Goal: Answer question/provide support

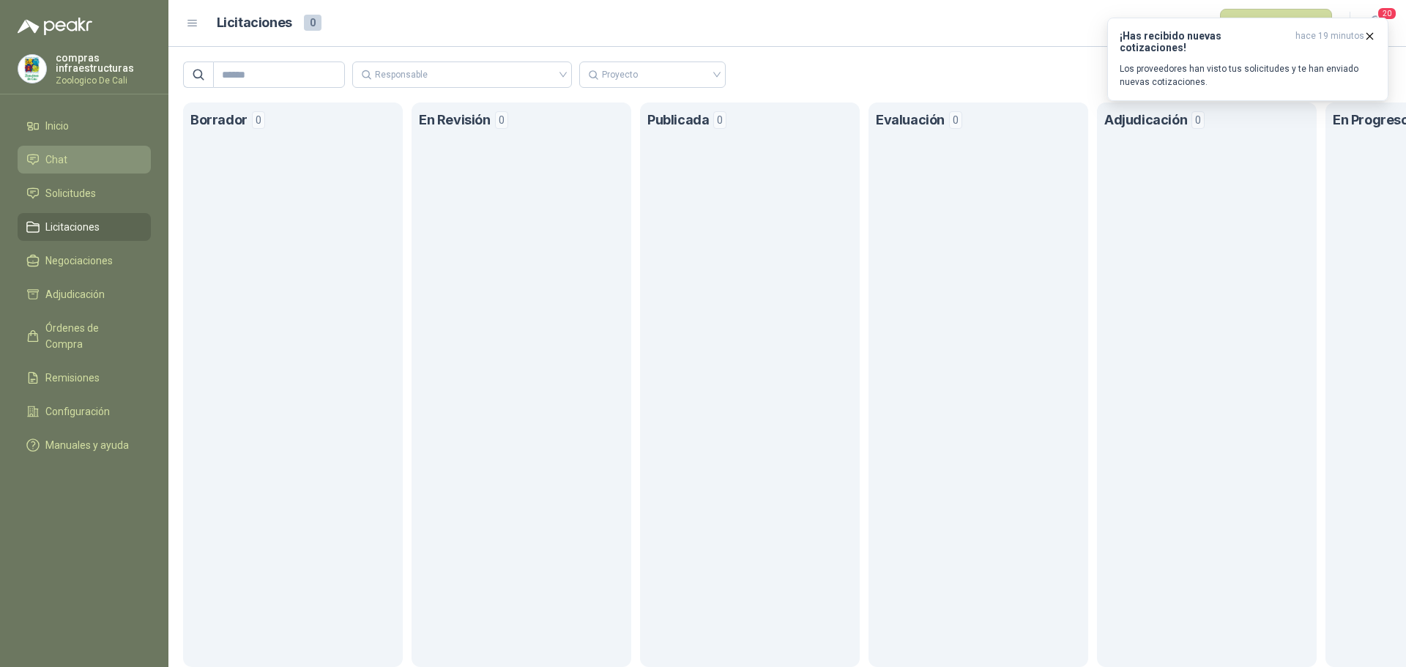
click at [78, 146] on link "Chat" at bounding box center [84, 160] width 133 height 28
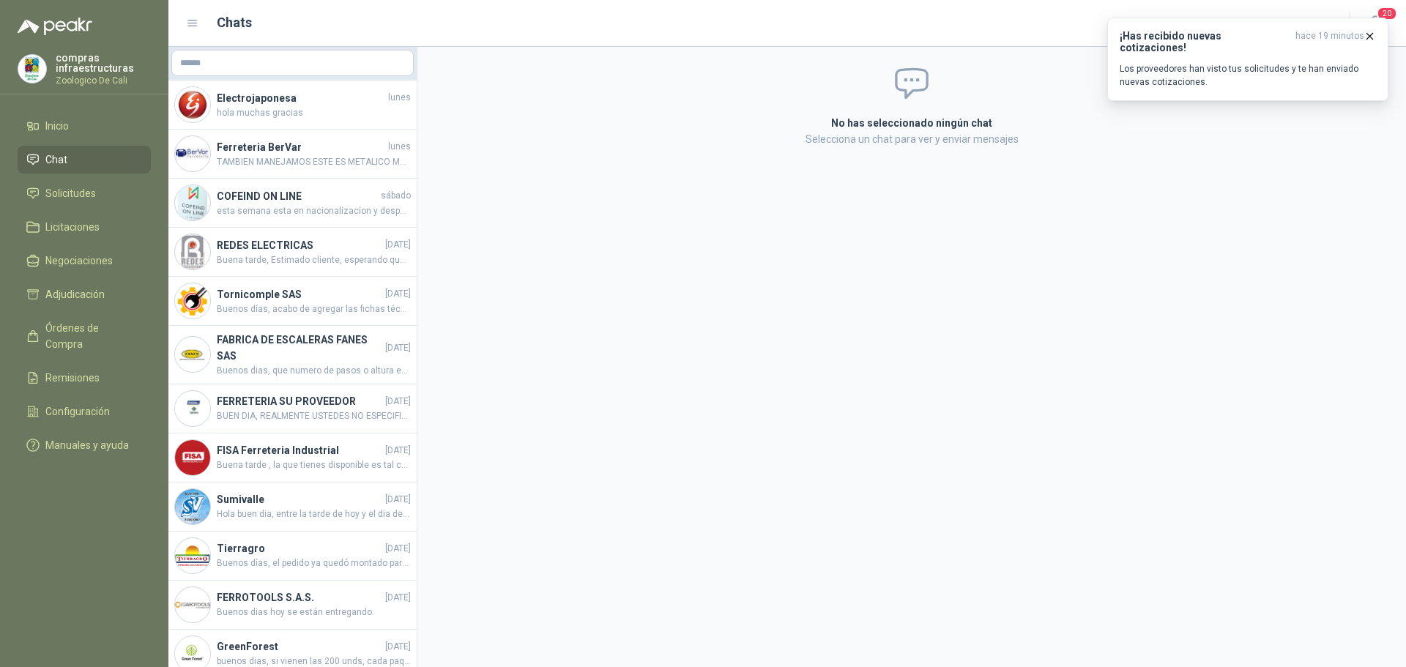
click at [106, 211] on ul "Inicio Chat Solicitudes Licitaciones Negociaciones Adjudicación Órdenes de Comp…" at bounding box center [84, 288] width 168 height 353
click at [112, 194] on li "Solicitudes" at bounding box center [84, 193] width 116 height 16
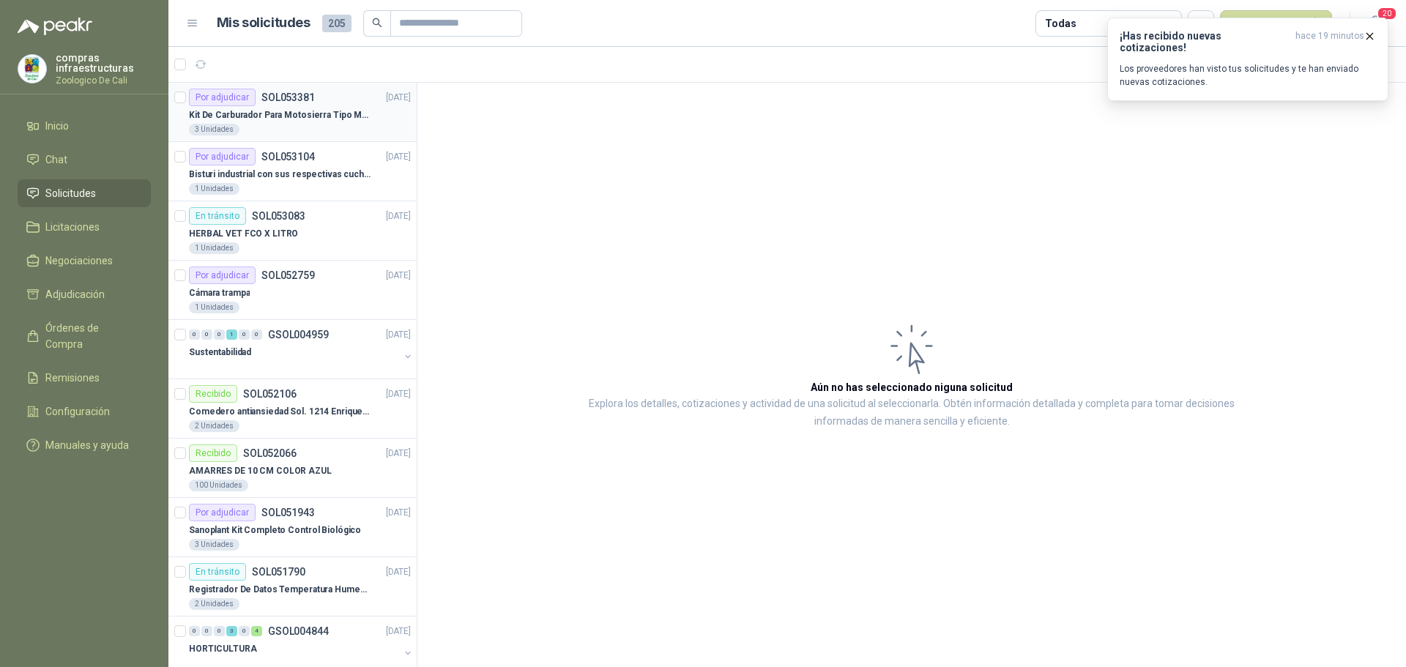
click at [264, 112] on p "Kit De Carburador Para Motosierra Tipo M250 - Zama" at bounding box center [280, 115] width 182 height 14
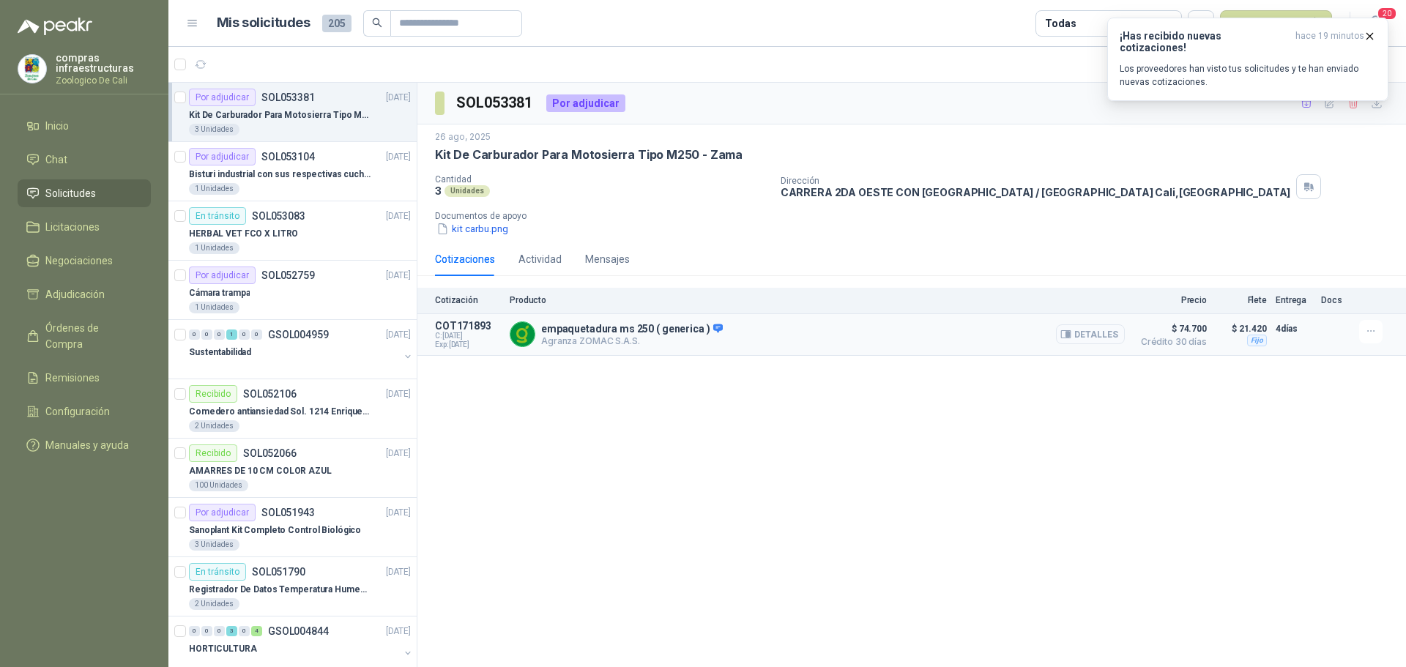
click at [1096, 341] on button "Detalles" at bounding box center [1090, 334] width 69 height 20
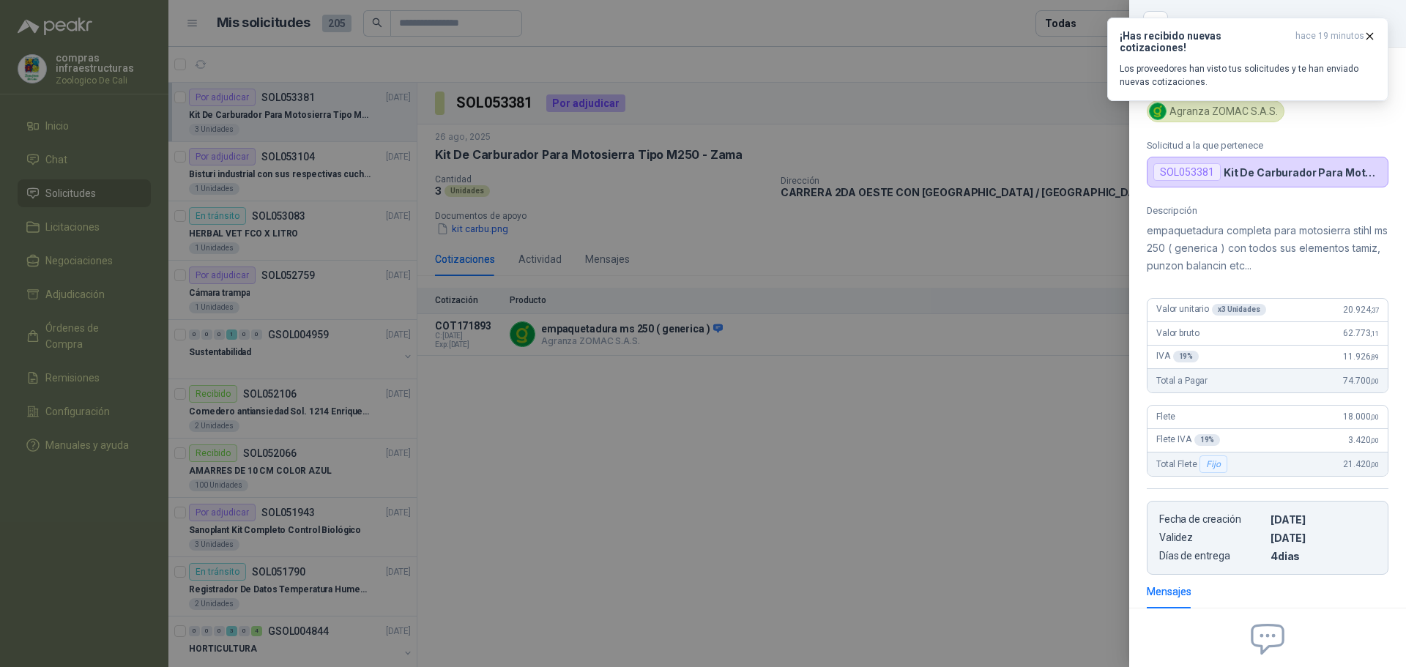
click at [1181, 168] on div "SOL053381" at bounding box center [1186, 172] width 67 height 18
click at [994, 440] on div at bounding box center [703, 333] width 1406 height 667
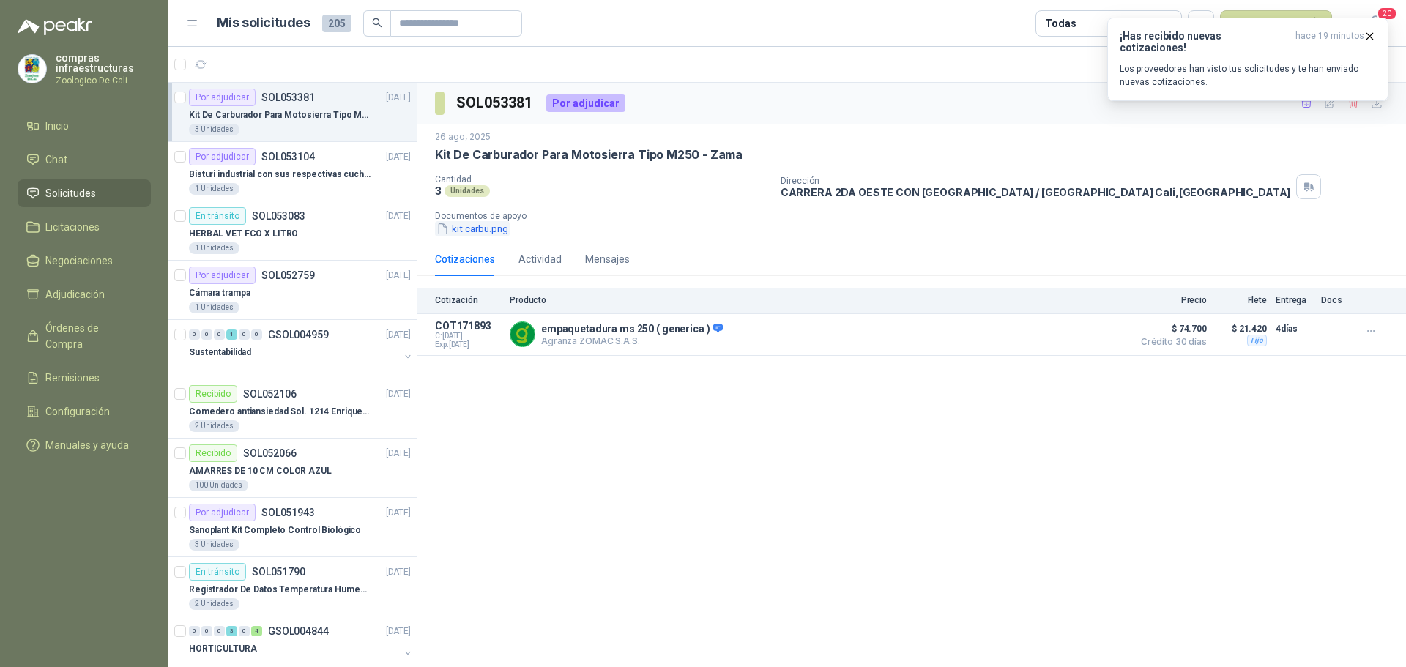
click at [495, 234] on button "kit carbu.png" at bounding box center [472, 228] width 75 height 15
